Goal: Information Seeking & Learning: Check status

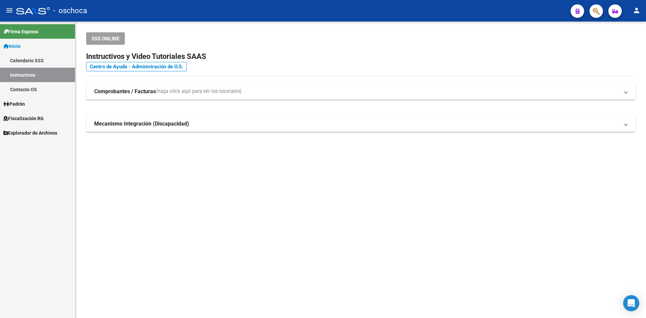
click at [31, 116] on span "Fiscalización RG" at bounding box center [23, 118] width 40 height 7
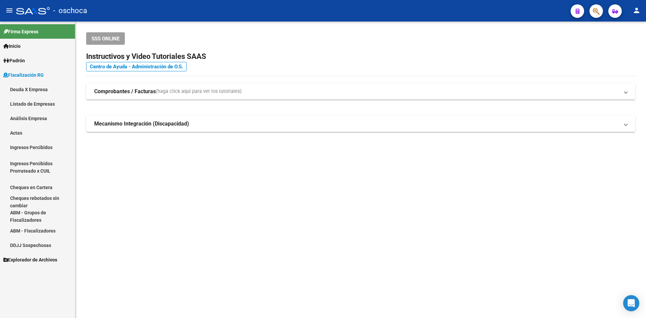
click at [33, 117] on link "Análisis Empresa" at bounding box center [37, 118] width 75 height 14
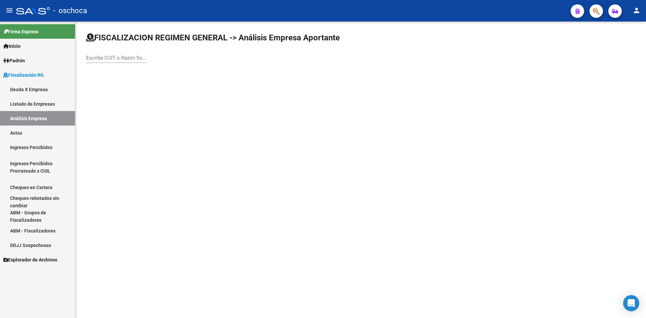
click at [105, 53] on div "Escriba CUIT o Razón Social para buscar" at bounding box center [116, 55] width 61 height 14
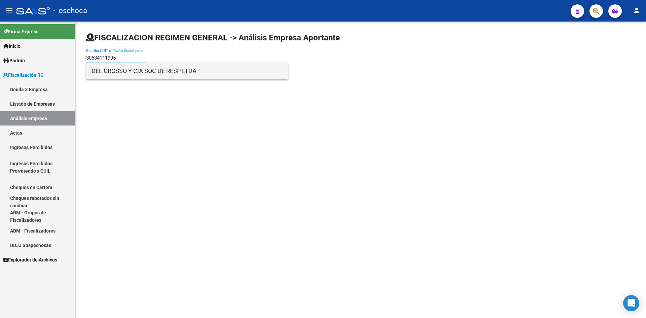
type input "30634111995"
click at [125, 70] on span "DEL GROSSO Y CIA SOC DE RESP LTDA" at bounding box center [186, 71] width 191 height 16
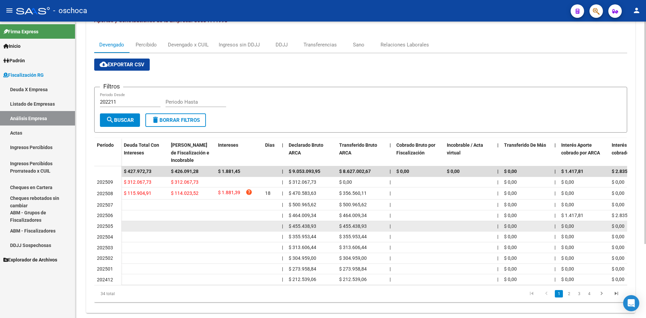
scroll to position [99, 0]
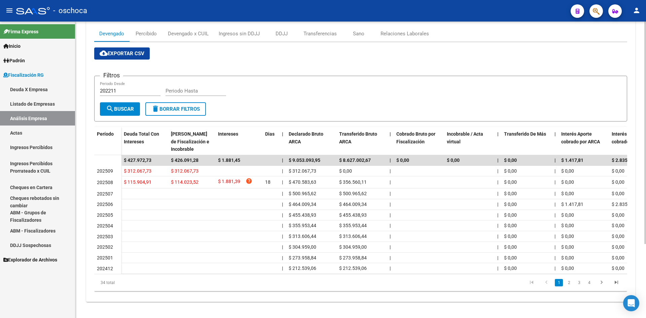
click at [573, 285] on li "2" at bounding box center [569, 282] width 10 height 11
click at [566, 283] on link "2" at bounding box center [569, 282] width 8 height 7
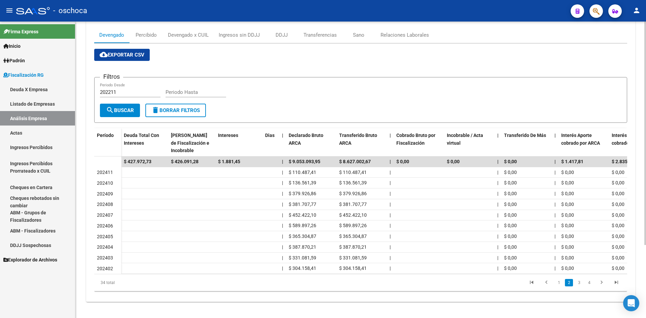
scroll to position [97, 0]
click at [579, 284] on link "3" at bounding box center [579, 282] width 8 height 7
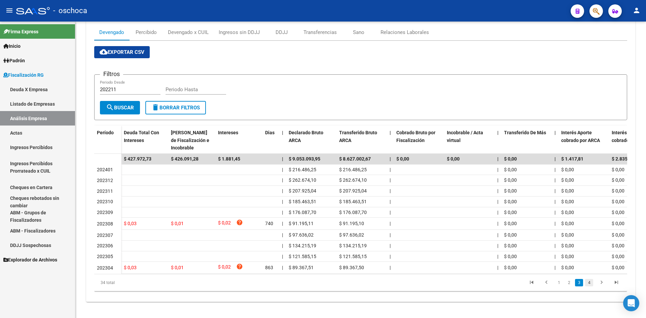
click at [588, 284] on link "4" at bounding box center [589, 282] width 8 height 7
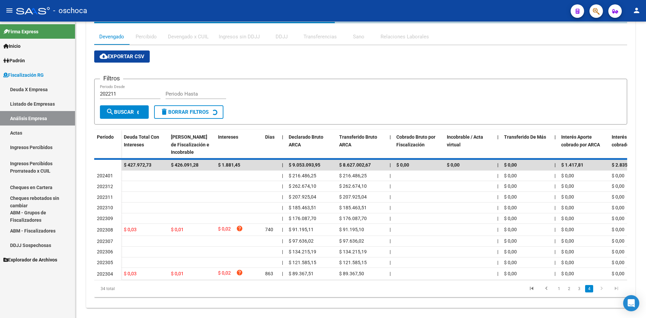
scroll to position [35, 0]
